Goal: Task Accomplishment & Management: Manage account settings

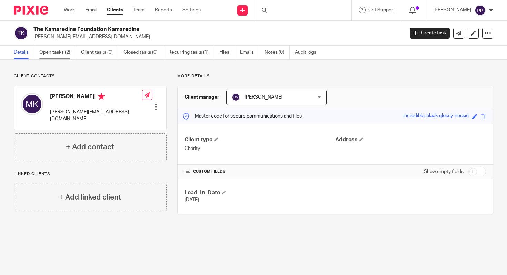
click at [63, 56] on link "Open tasks (2)" at bounding box center [57, 52] width 37 height 13
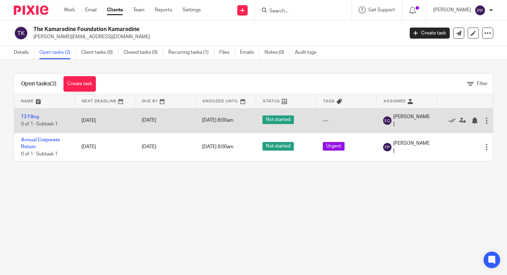
click at [63, 125] on td "T2 Filing 0 of 1 · Subtask 1" at bounding box center [44, 120] width 60 height 25
click at [37, 122] on span "0 of 1 · Subtask 1" at bounding box center [39, 124] width 37 height 5
click at [153, 116] on td "[DATE]" at bounding box center [165, 120] width 60 height 25
click at [58, 120] on td "T2 Filing 0 of 1 · Subtask 1" at bounding box center [44, 120] width 60 height 25
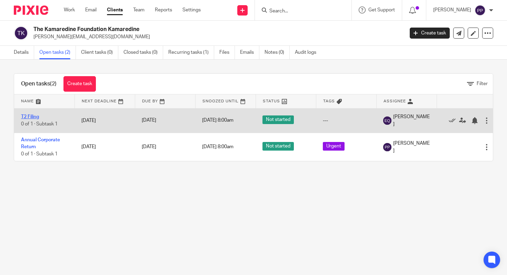
click at [34, 117] on link "T2 Filing" at bounding box center [30, 117] width 18 height 5
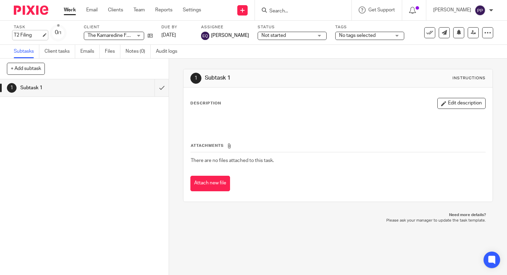
click at [28, 36] on div "T2 Filing Save T2 Filing" at bounding box center [28, 35] width 28 height 7
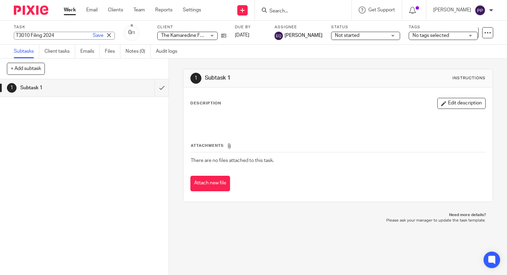
type input "T3010 Filing 2024"
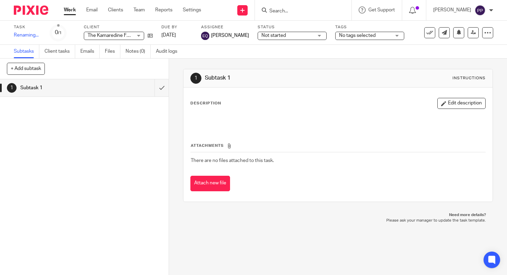
click at [166, 65] on div "+ Add subtask Cancel + Add" at bounding box center [84, 69] width 169 height 21
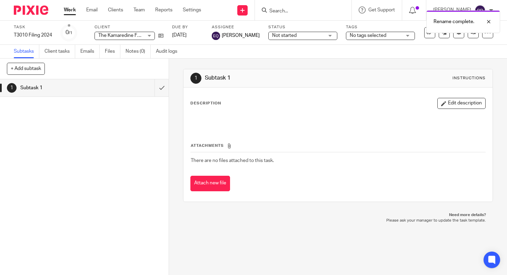
click at [220, 53] on div "Subtasks Client tasks Emails Files Notes (0) Audit logs" at bounding box center [253, 52] width 507 height 14
click at [67, 11] on link "Work" at bounding box center [70, 10] width 12 height 7
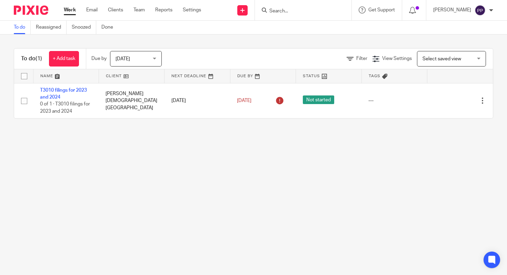
click at [204, 184] on main "To do Reassigned Snoozed Done To do (1) + Add task Due by Today Today Today Tom…" at bounding box center [253, 137] width 507 height 275
click at [111, 10] on link "Clients" at bounding box center [115, 10] width 15 height 7
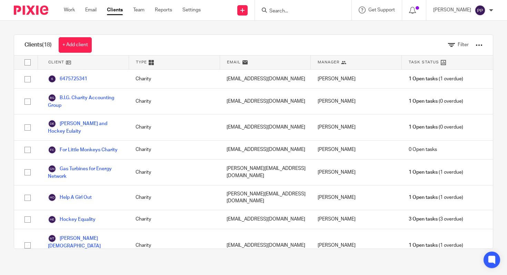
click at [109, 10] on link "Clients" at bounding box center [115, 10] width 16 height 7
click at [109, 9] on link "Clients" at bounding box center [115, 10] width 16 height 7
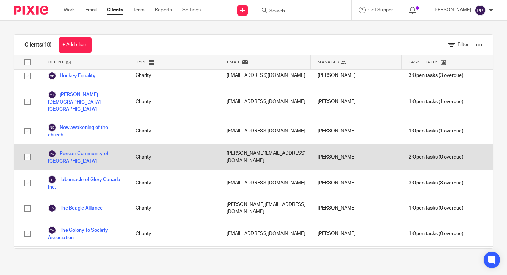
scroll to position [203, 0]
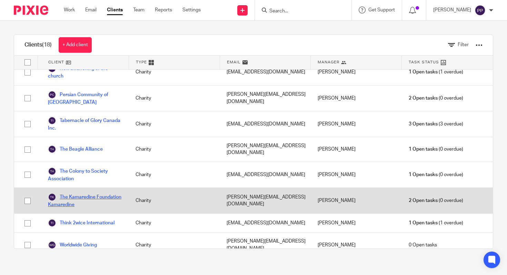
click at [86, 195] on link "The Kamaredine Foundation Kamaredine" at bounding box center [85, 200] width 74 height 15
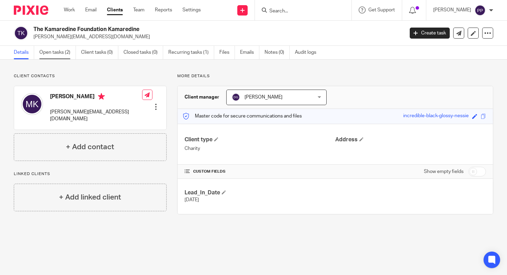
click at [60, 50] on link "Open tasks (2)" at bounding box center [57, 52] width 37 height 13
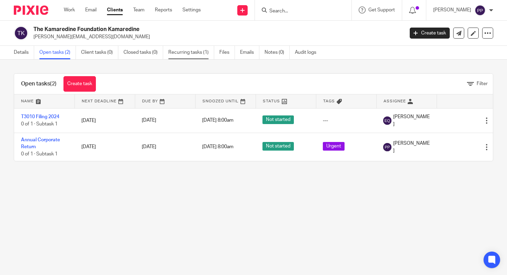
click at [193, 49] on link "Recurring tasks (1)" at bounding box center [191, 52] width 46 height 13
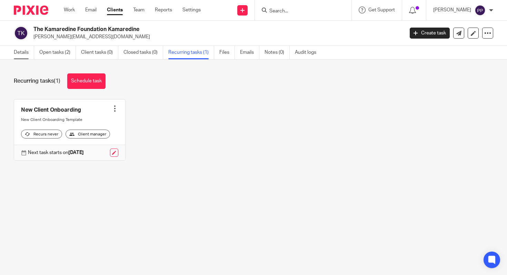
click at [26, 55] on link "Details" at bounding box center [24, 52] width 20 height 13
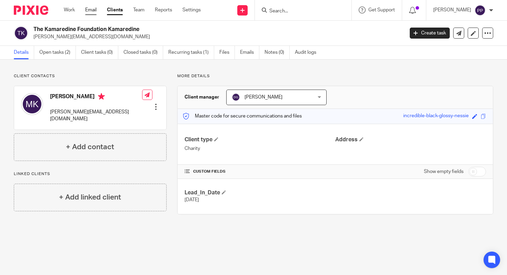
click at [89, 13] on link "Email" at bounding box center [90, 10] width 11 height 7
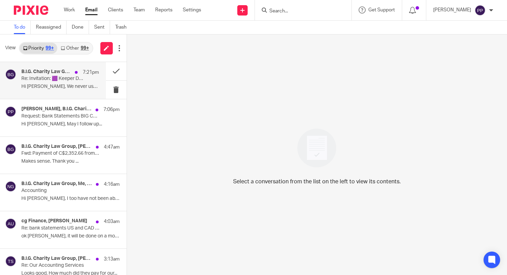
click at [48, 81] on p "Re: Invitation: 🟪 Keeper Demo: [PERSON_NAME] & [PERSON_NAME] - @ [DATE] 10:15am…" at bounding box center [52, 79] width 62 height 6
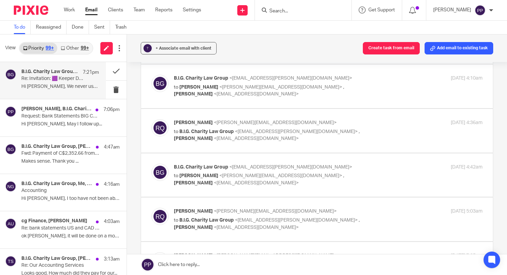
scroll to position [387, 0]
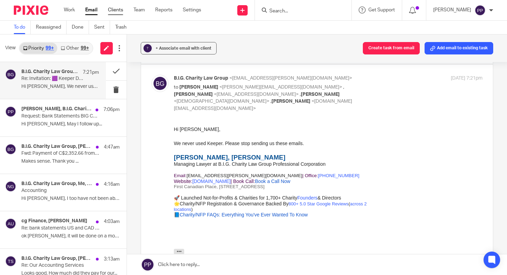
click at [121, 10] on link "Clients" at bounding box center [115, 10] width 15 height 7
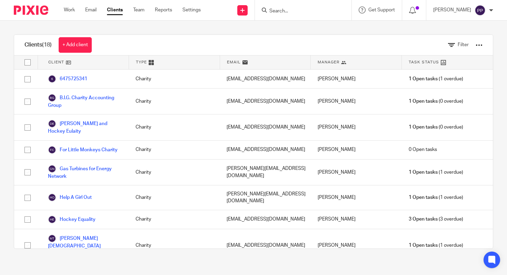
click at [73, 16] on div "Work Email Clients Team Reports Settings Work Email Clients Team Reports Settin…" at bounding box center [134, 10] width 154 height 20
click at [74, 13] on link "Work" at bounding box center [69, 10] width 11 height 7
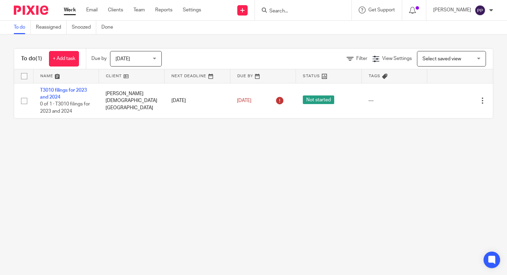
click at [112, 14] on div "Work Email Clients Team Reports Settings Work Email Clients Team Reports Settin…" at bounding box center [134, 10] width 155 height 20
click at [113, 12] on link "Clients" at bounding box center [115, 10] width 15 height 7
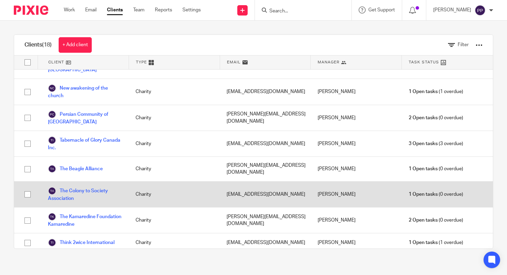
scroll to position [251, 0]
